Goal: Task Accomplishment & Management: Manage account settings

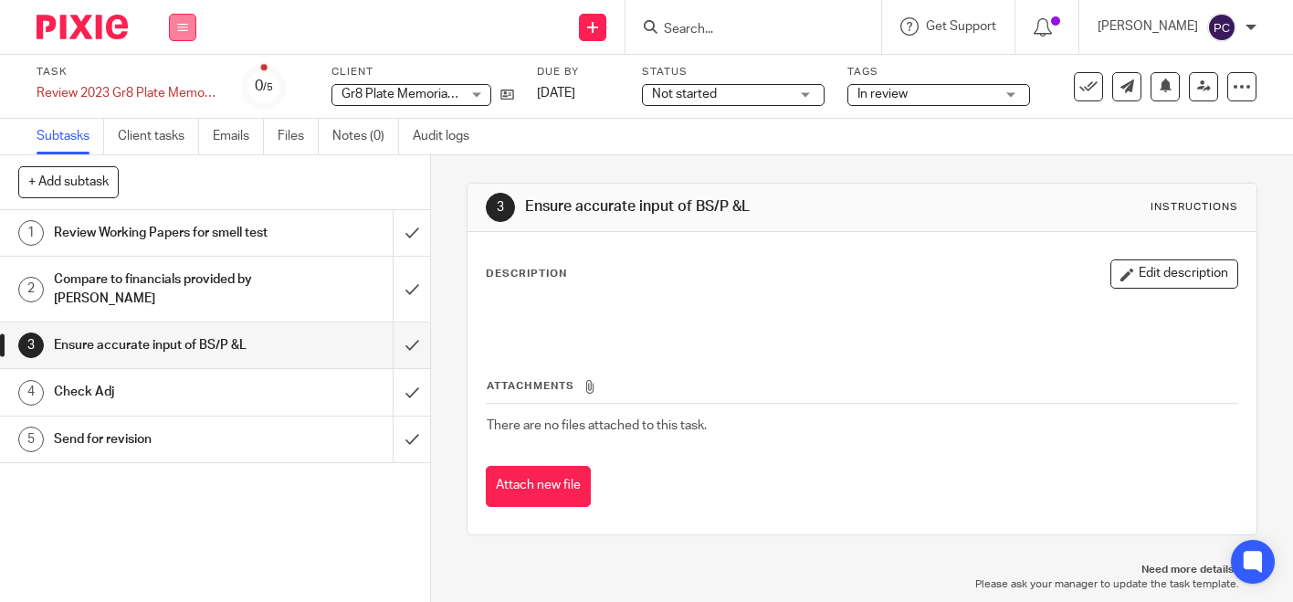
click at [190, 32] on button at bounding box center [182, 27] width 27 height 27
click at [178, 90] on link "Work" at bounding box center [174, 85] width 32 height 13
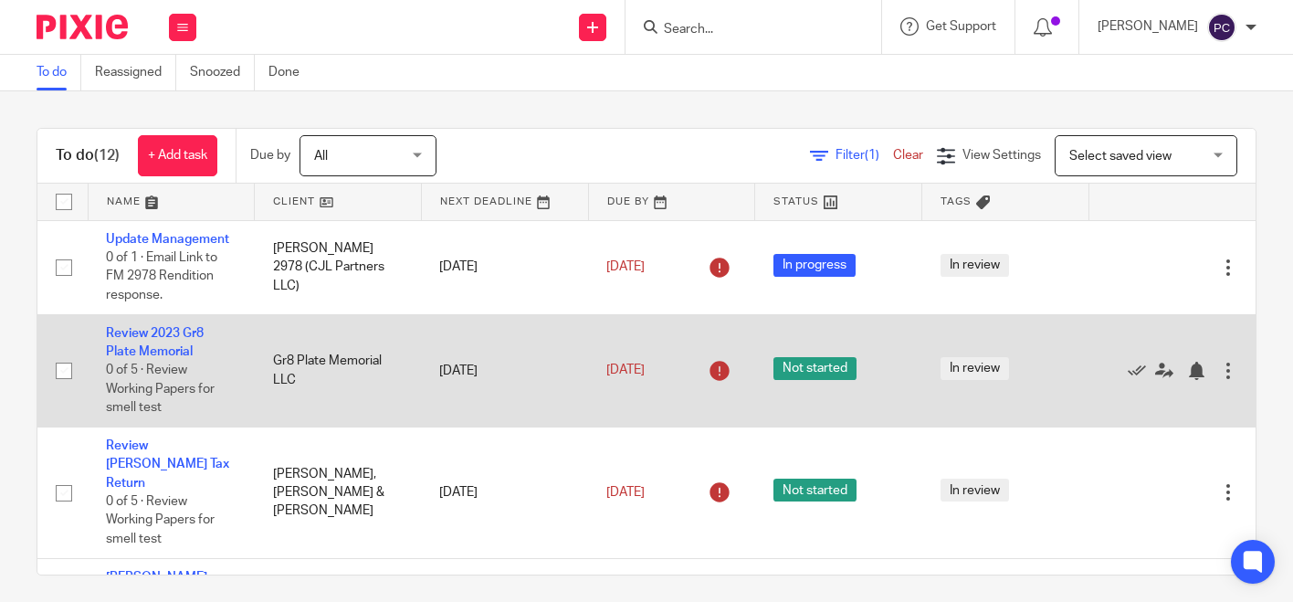
click at [789, 369] on span "Not started" at bounding box center [815, 368] width 83 height 23
click at [59, 371] on input "checkbox" at bounding box center [64, 370] width 35 height 35
checkbox input "true"
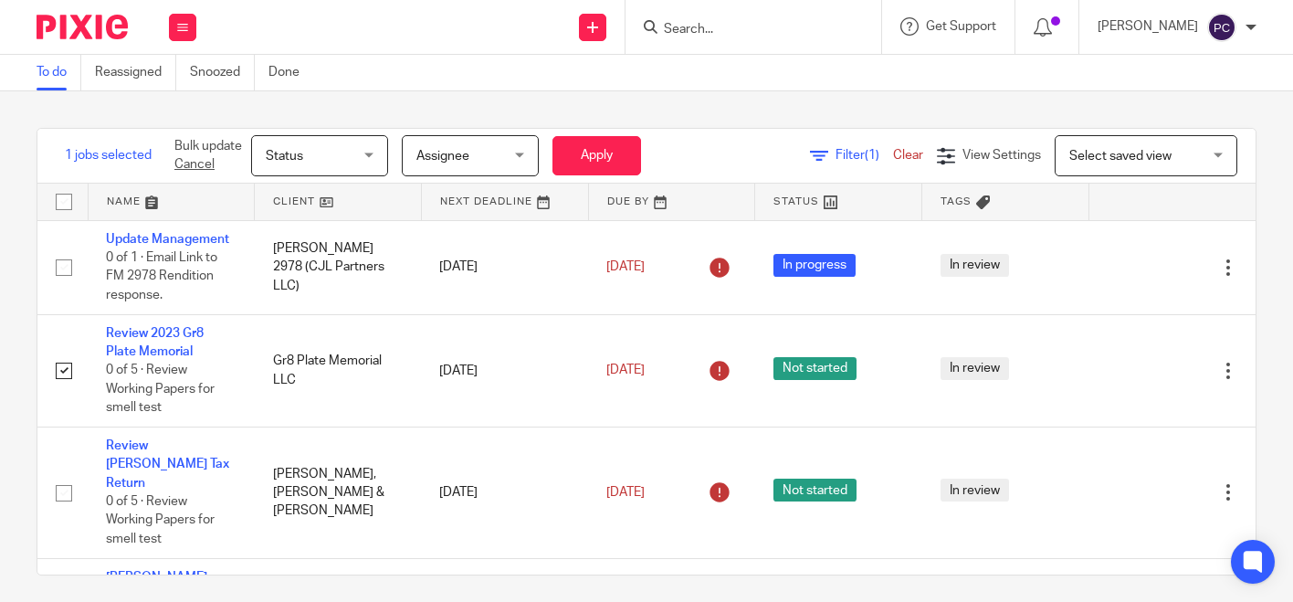
click at [377, 163] on div "Status Status" at bounding box center [319, 155] width 137 height 41
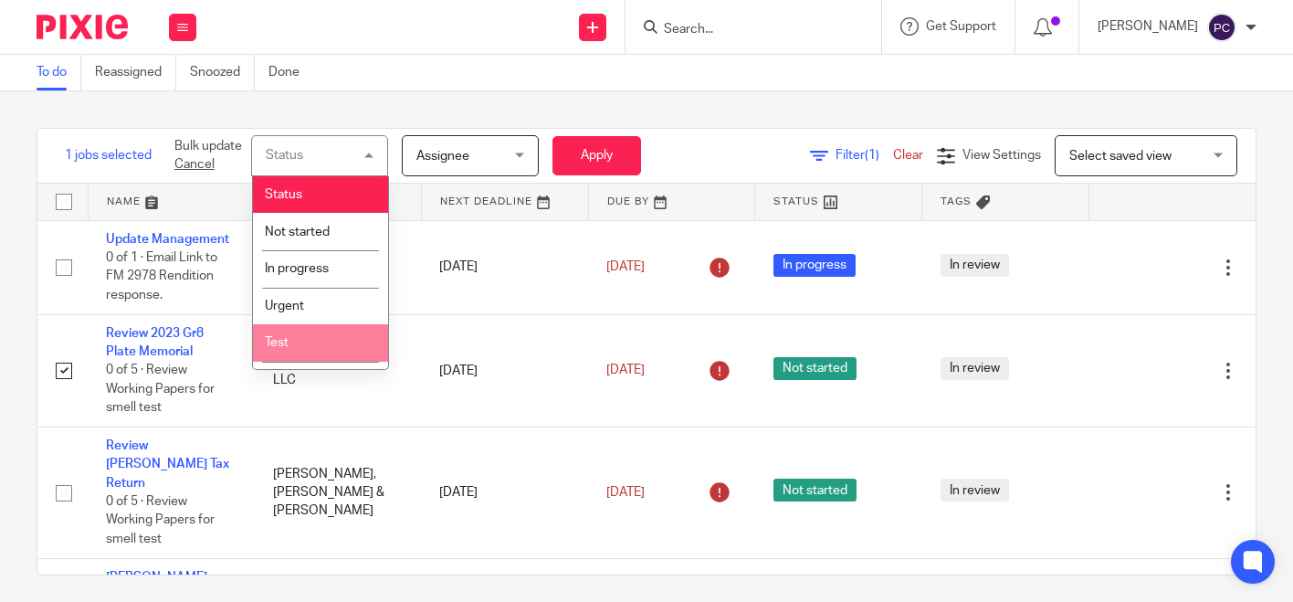
scroll to position [31, 0]
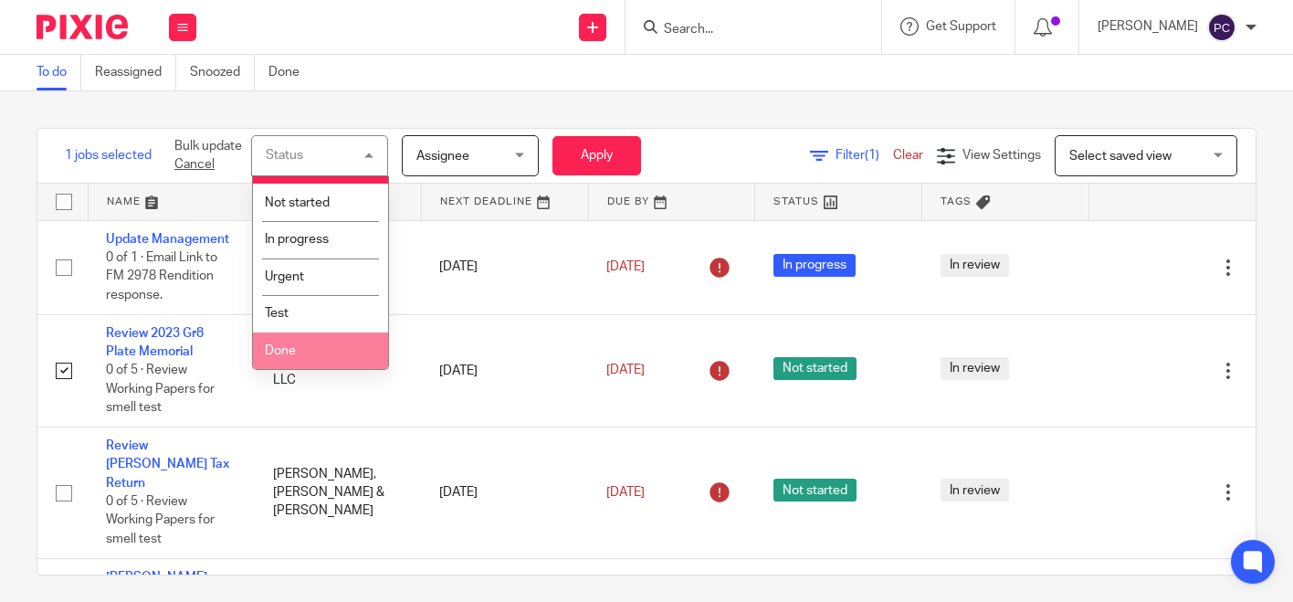
click at [292, 350] on span "Done" at bounding box center [280, 350] width 31 height 13
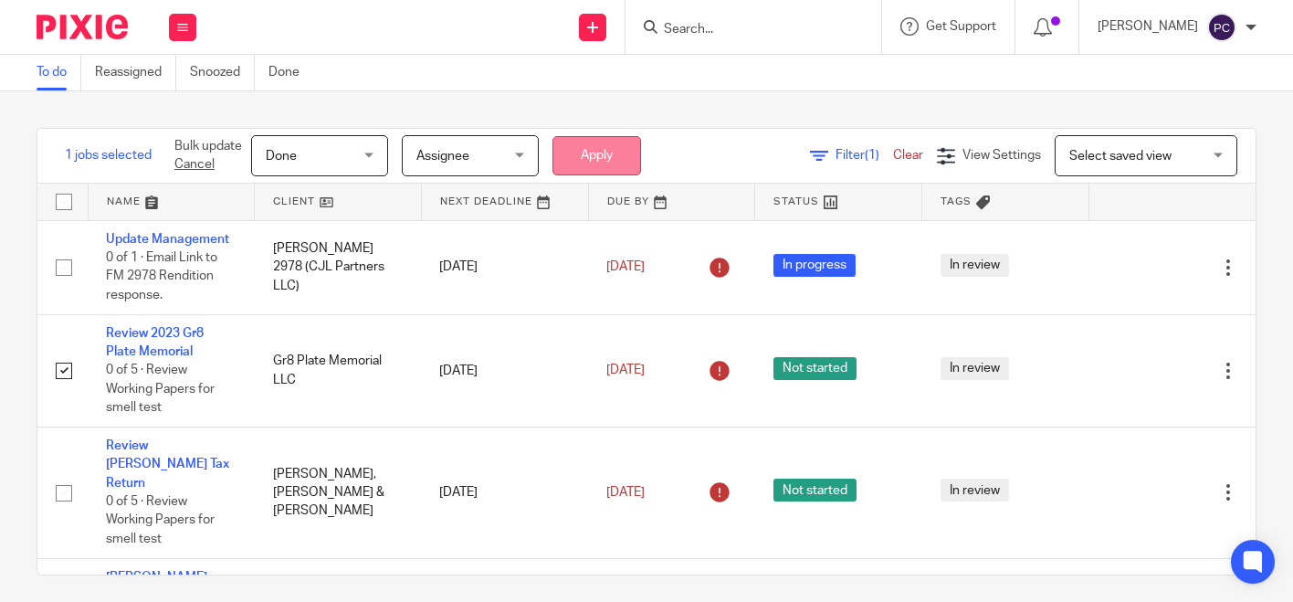
click at [625, 153] on button "Apply" at bounding box center [597, 155] width 89 height 39
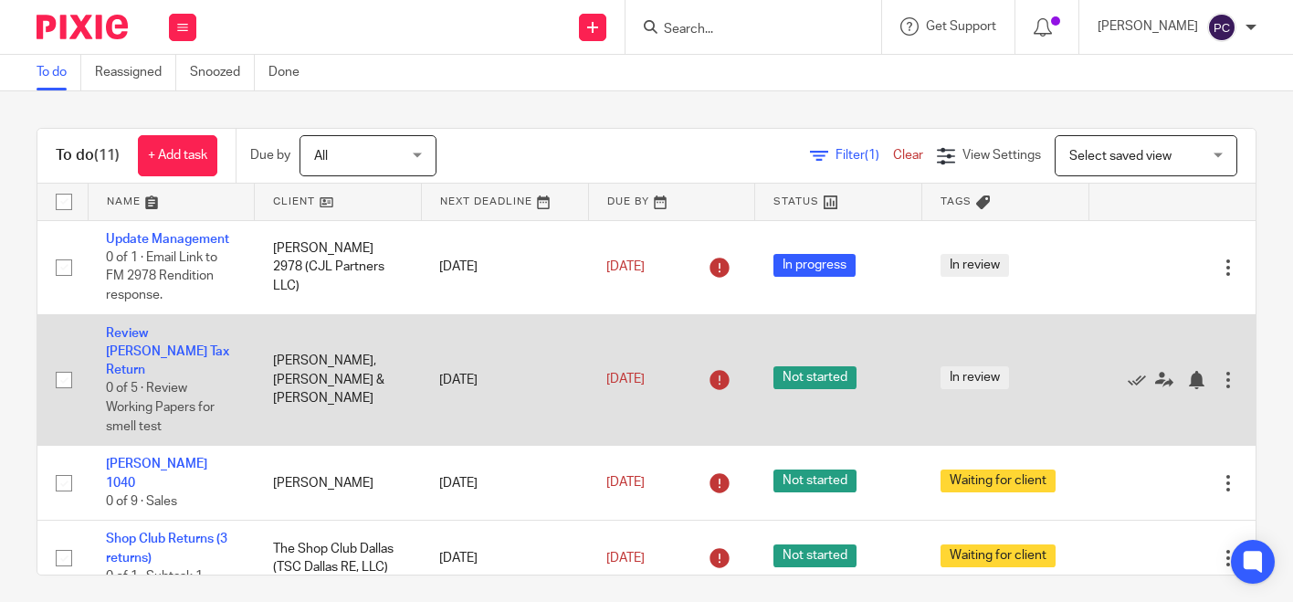
click at [144, 344] on td "Review Minka Lee Tax Return 0 of 5 · Review Working Papers for smell test" at bounding box center [171, 380] width 167 height 132
click at [138, 351] on link "Review [PERSON_NAME] Tax Return" at bounding box center [167, 352] width 123 height 50
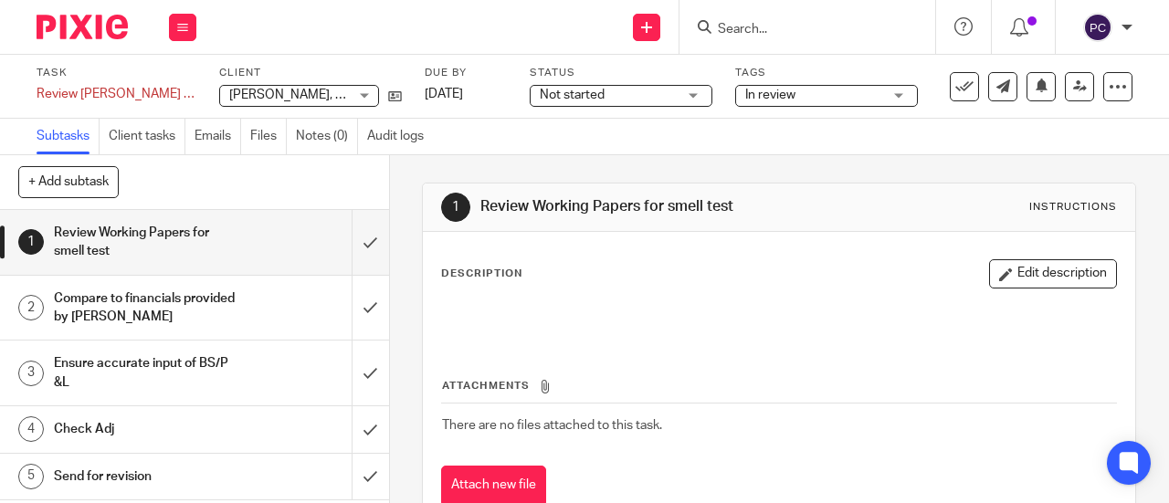
click at [124, 237] on h1 "Review Working Papers for smell test" at bounding box center [147, 242] width 186 height 47
click at [623, 284] on div "Description Edit description" at bounding box center [779, 273] width 676 height 29
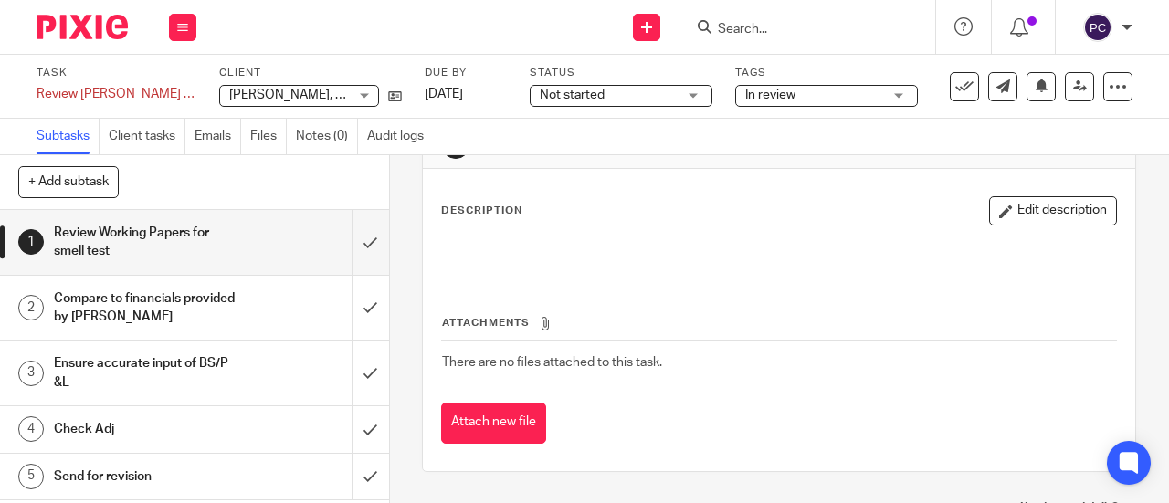
scroll to position [86, 0]
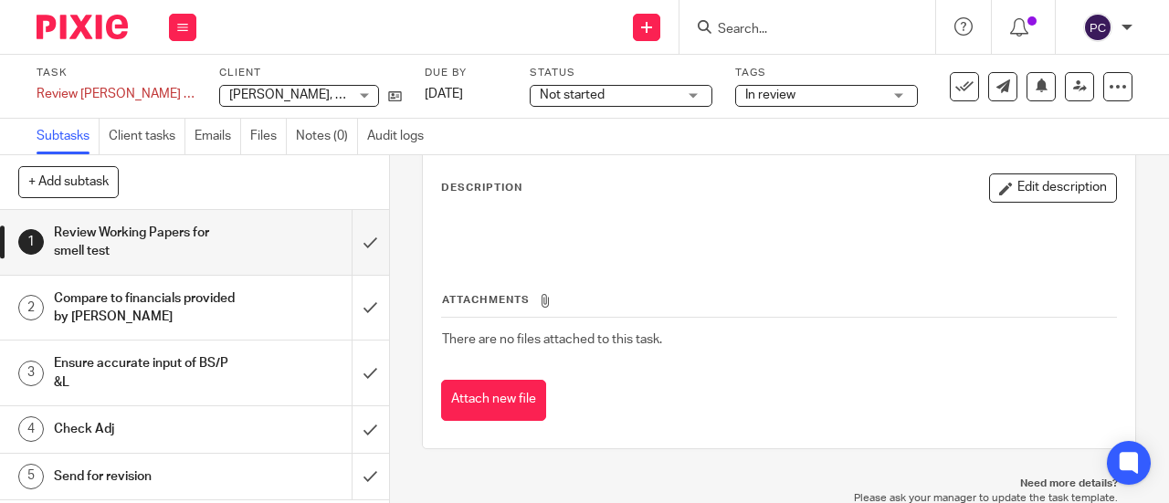
click at [78, 311] on h1 "Compare to financials provided by [PERSON_NAME]" at bounding box center [147, 308] width 186 height 47
click at [173, 308] on h1 "Compare to financials provided by [PERSON_NAME]" at bounding box center [147, 308] width 186 height 47
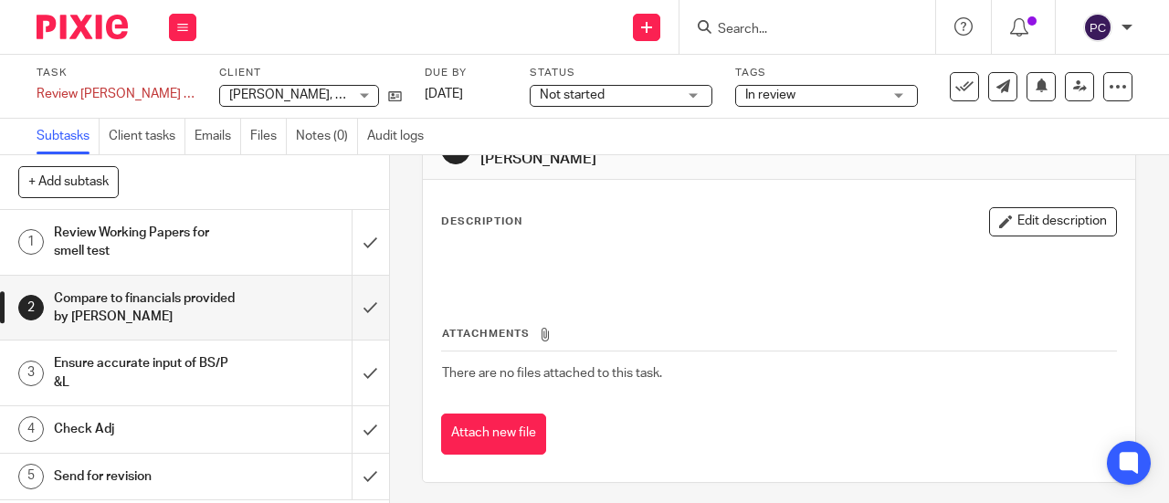
scroll to position [86, 0]
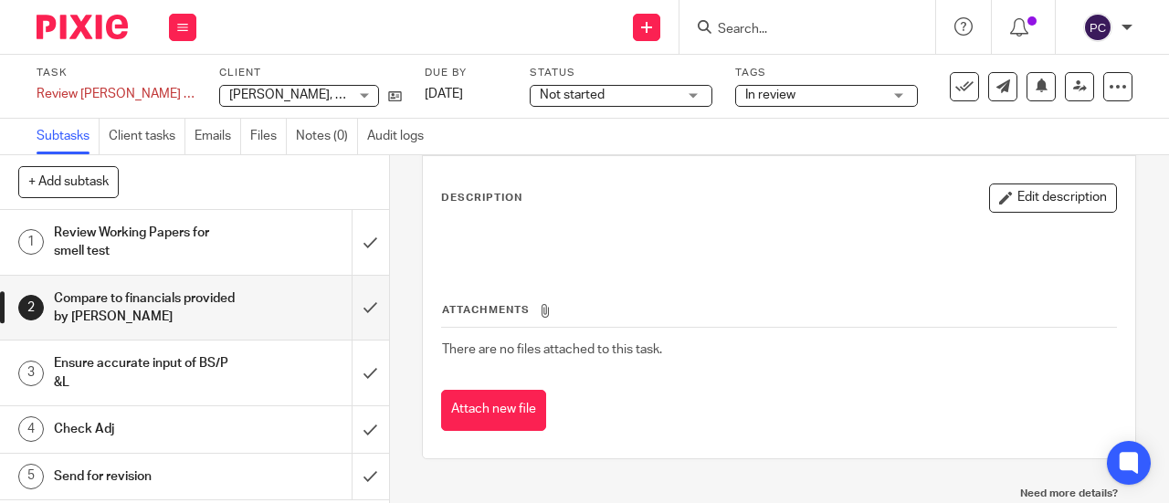
click at [166, 425] on h1 "Check Adj" at bounding box center [147, 429] width 186 height 27
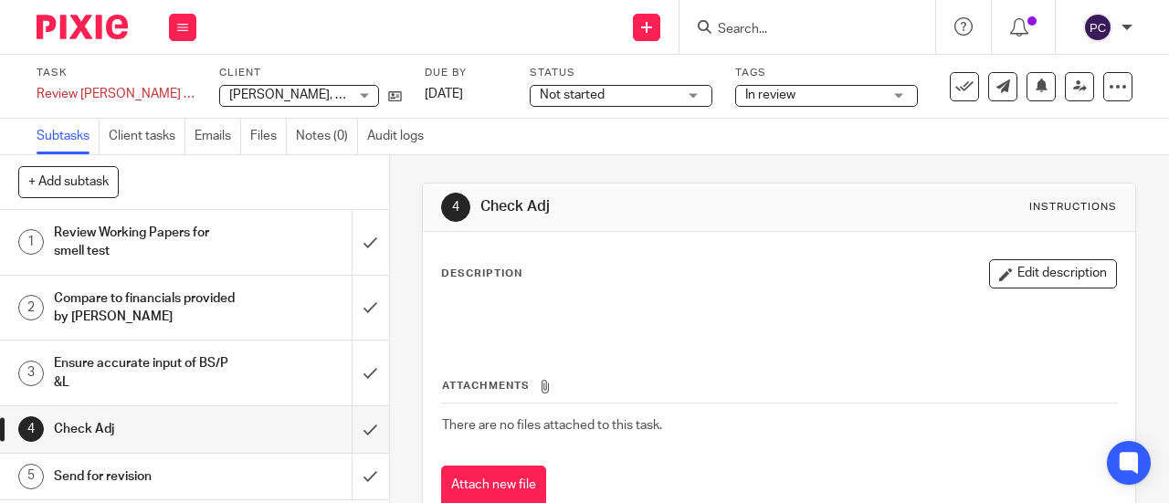
click at [160, 258] on h1 "Review Working Papers for smell test" at bounding box center [147, 242] width 186 height 47
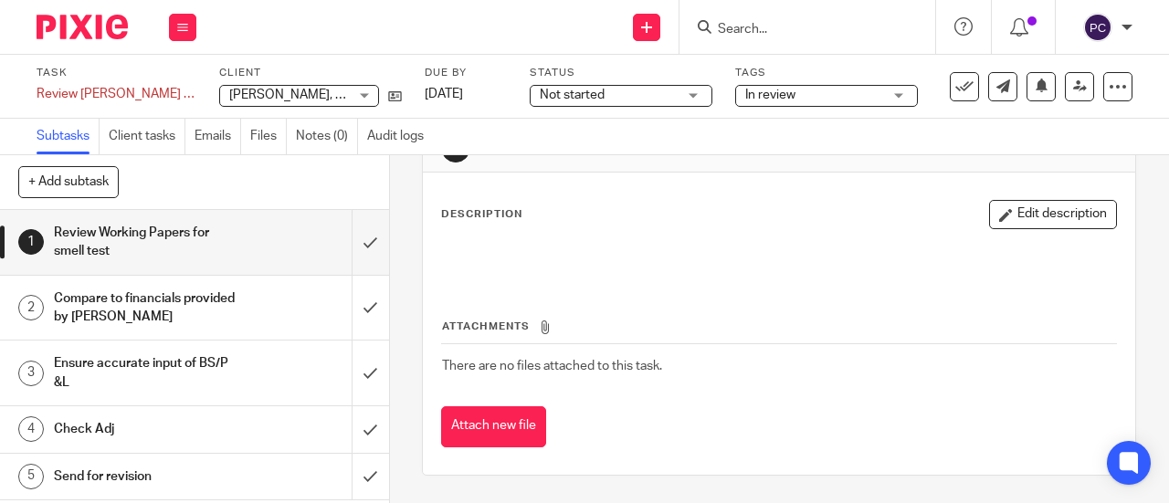
scroll to position [86, 0]
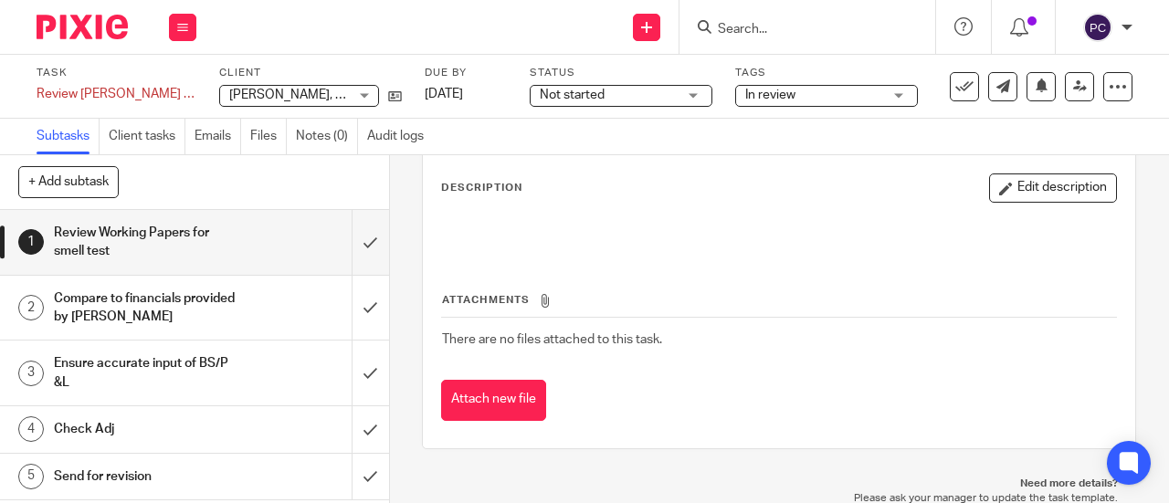
click at [224, 362] on h1 "Ensure accurate input of BS/P &L" at bounding box center [147, 373] width 186 height 47
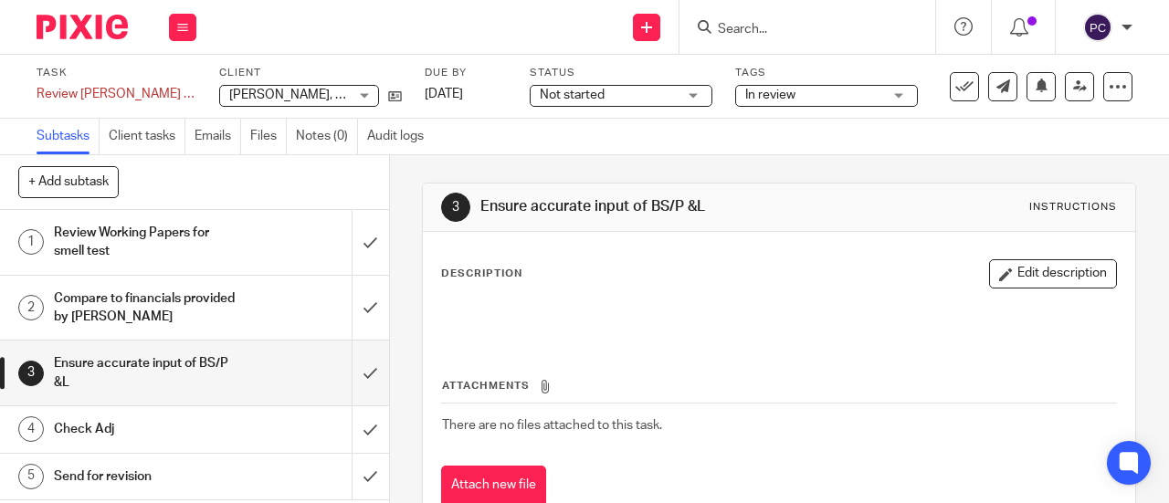
click at [236, 426] on div "Check Adj" at bounding box center [193, 429] width 279 height 27
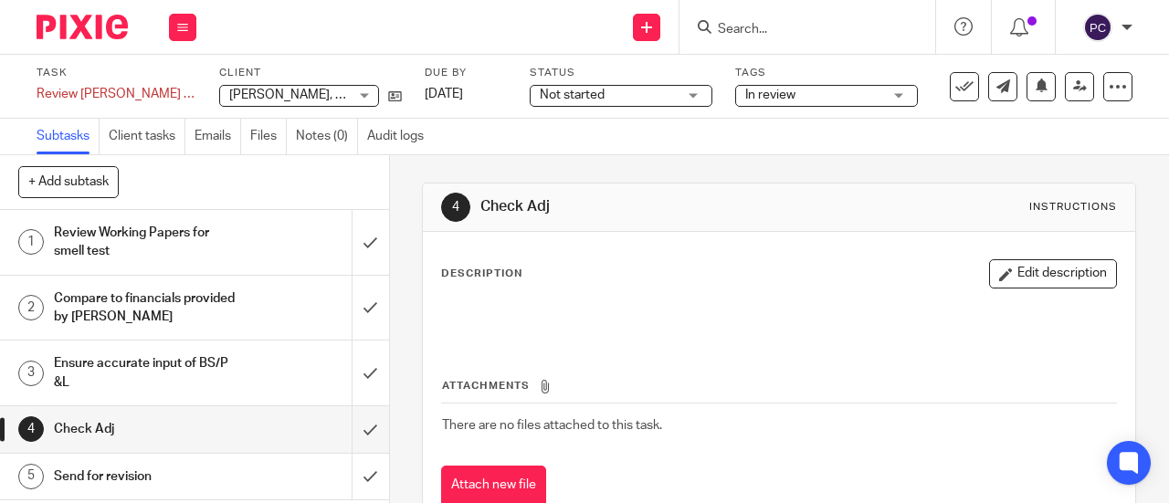
click at [252, 244] on div "Review Working Papers for smell test" at bounding box center [193, 242] width 279 height 47
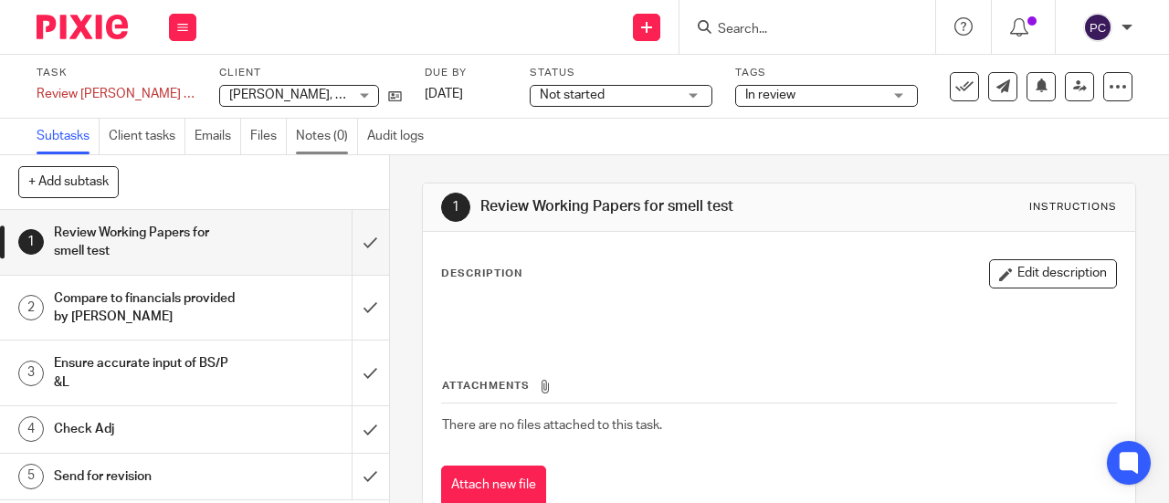
click at [328, 123] on link "Notes (0)" at bounding box center [327, 137] width 62 height 36
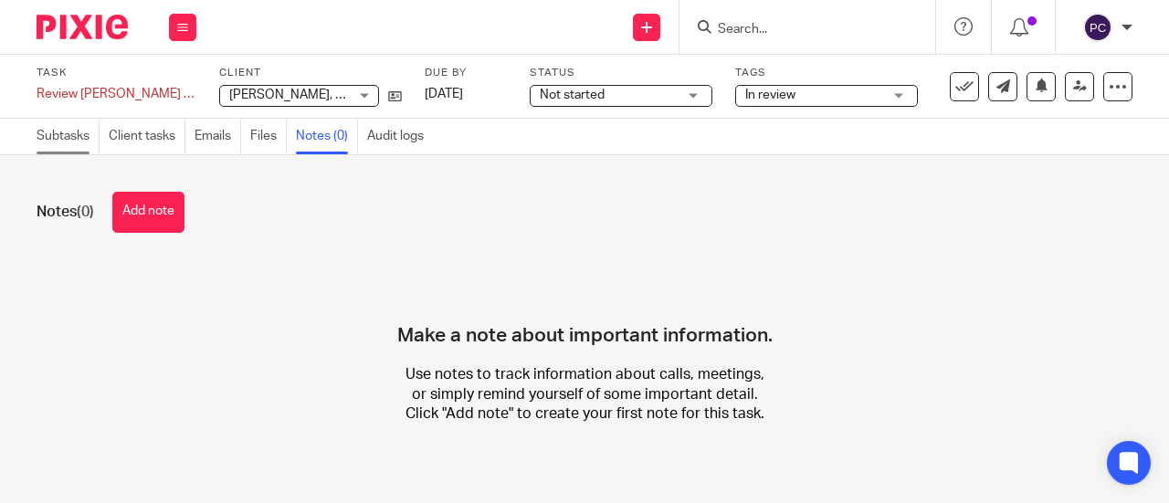
click at [77, 145] on link "Subtasks" at bounding box center [68, 137] width 63 height 36
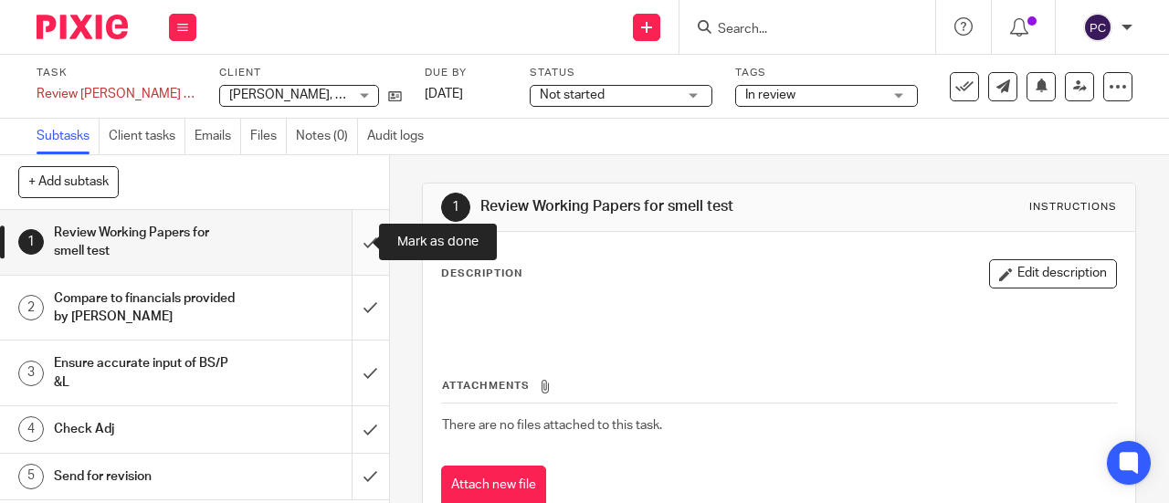
click at [347, 249] on input "submit" at bounding box center [194, 242] width 389 height 65
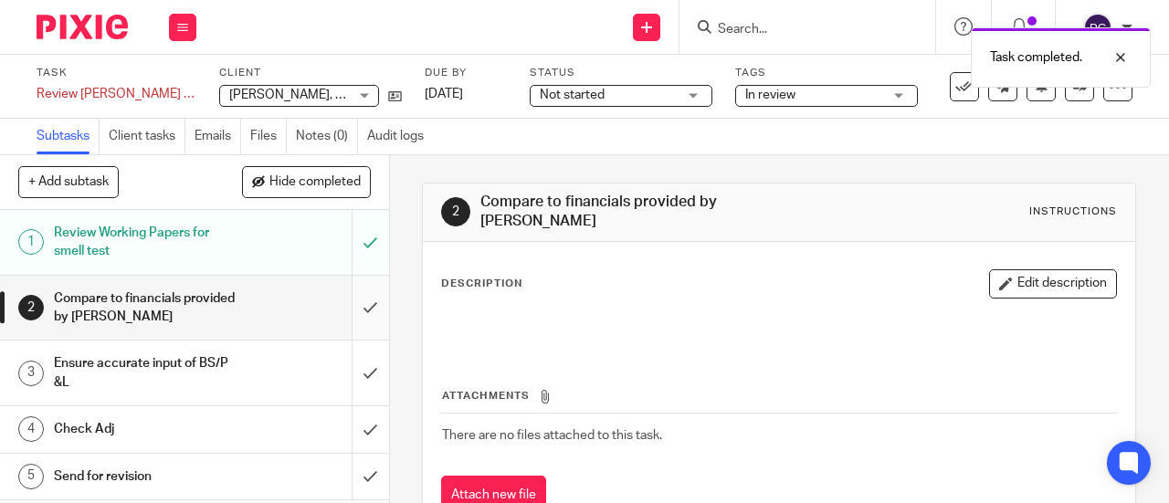
click at [357, 313] on input "submit" at bounding box center [194, 308] width 389 height 65
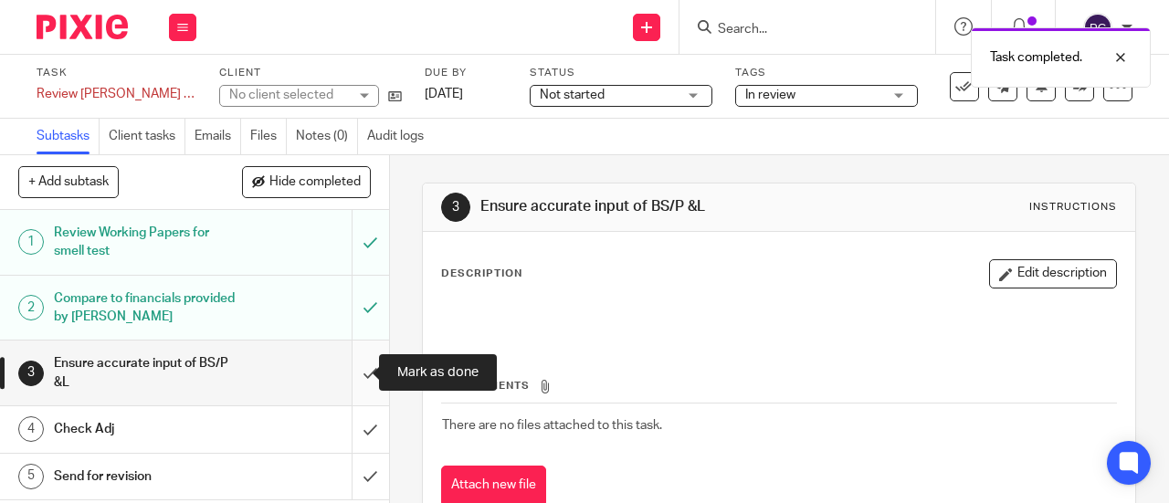
click at [353, 367] on input "submit" at bounding box center [194, 373] width 389 height 65
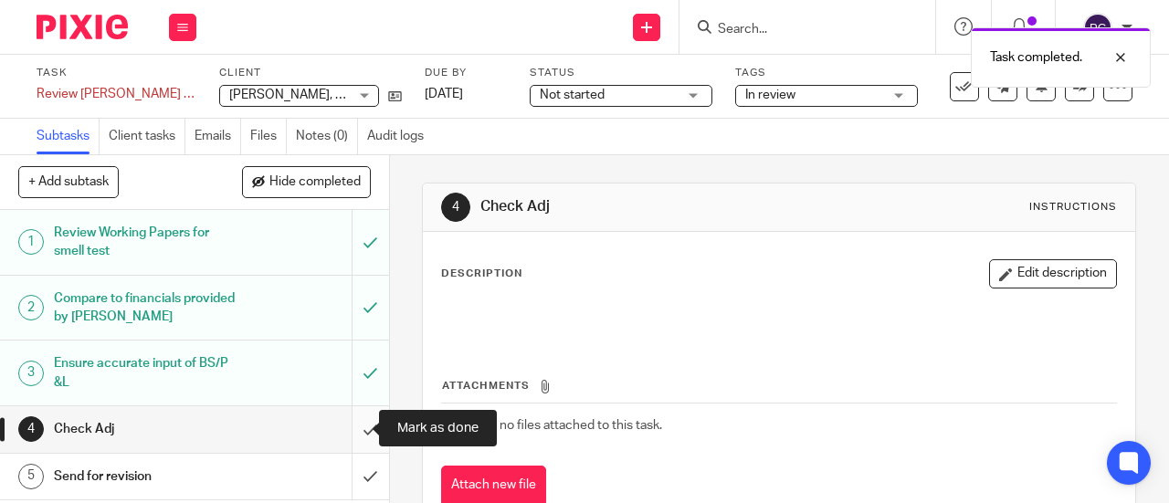
click at [349, 424] on input "submit" at bounding box center [194, 429] width 389 height 46
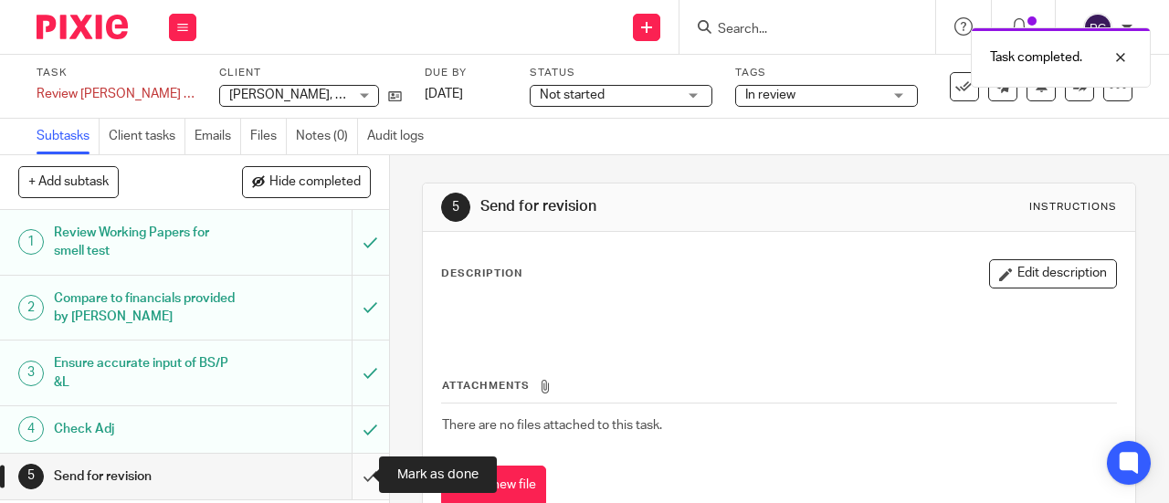
click at [349, 478] on input "submit" at bounding box center [194, 477] width 389 height 46
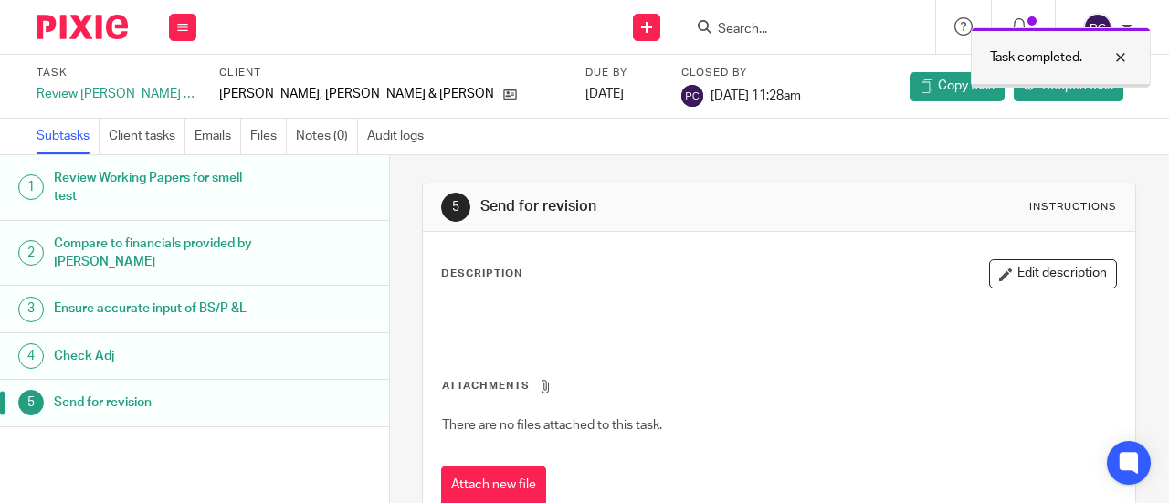
click at [1118, 57] on div at bounding box center [1106, 58] width 49 height 22
